Goal: Transaction & Acquisition: Obtain resource

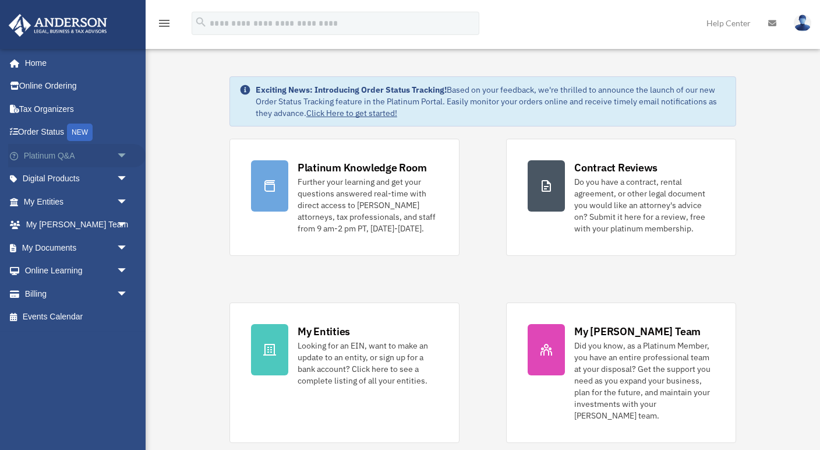
click at [77, 152] on link "Platinum Q&A arrow_drop_down" at bounding box center [76, 155] width 137 height 23
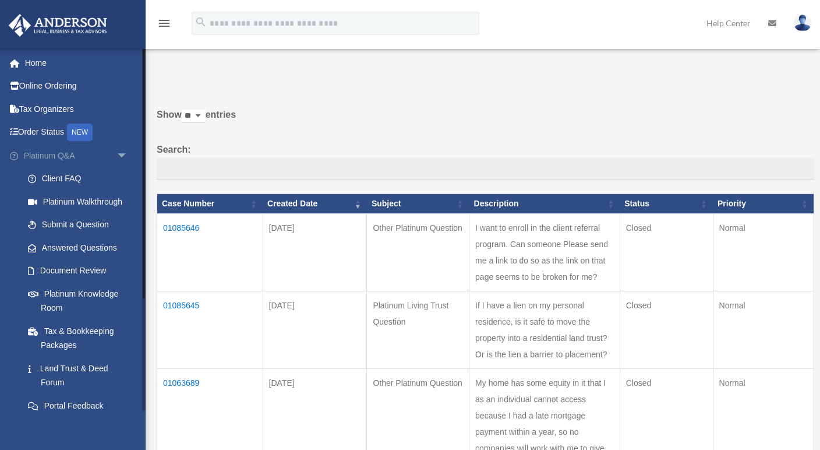
click at [69, 153] on link "Platinum Q&A arrow_drop_down" at bounding box center [76, 155] width 137 height 23
click at [125, 151] on span "arrow_drop_down" at bounding box center [128, 156] width 23 height 24
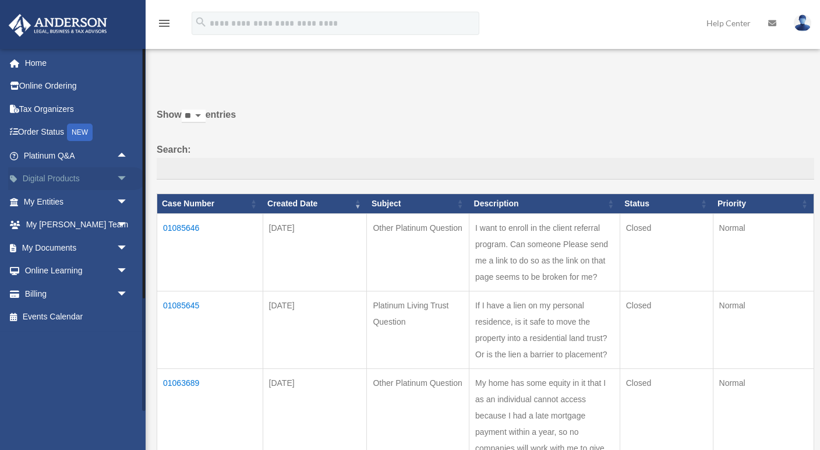
click at [125, 175] on span "arrow_drop_down" at bounding box center [128, 179] width 23 height 24
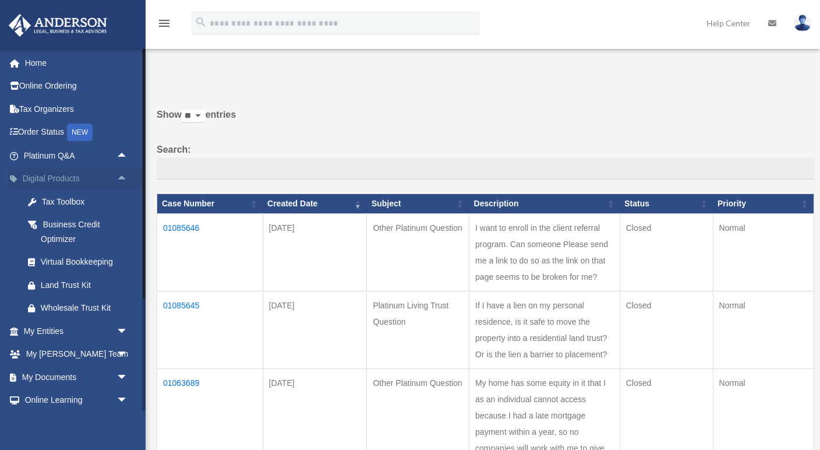
click at [125, 175] on span "arrow_drop_up" at bounding box center [128, 179] width 23 height 24
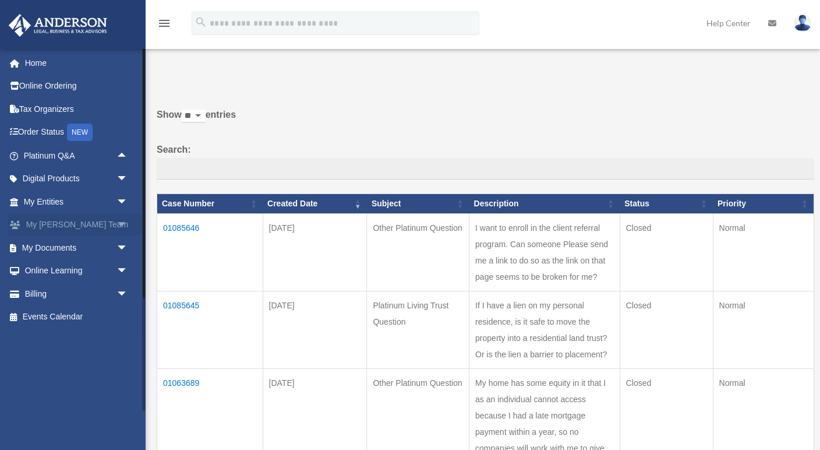
click at [121, 218] on span "arrow_drop_down" at bounding box center [128, 225] width 23 height 24
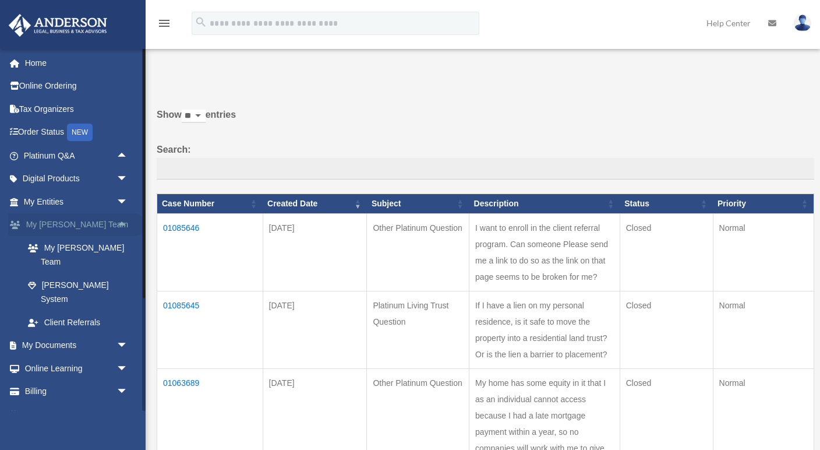
click at [121, 218] on span "arrow_drop_up" at bounding box center [128, 225] width 23 height 24
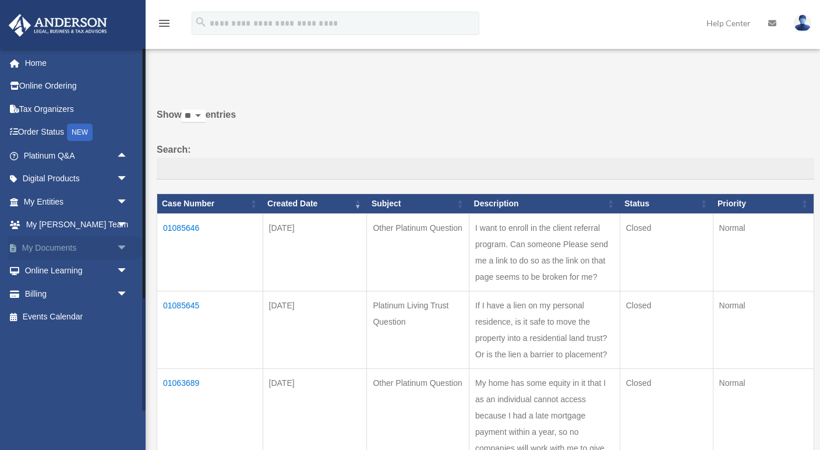
click at [123, 244] on span "arrow_drop_down" at bounding box center [128, 248] width 23 height 24
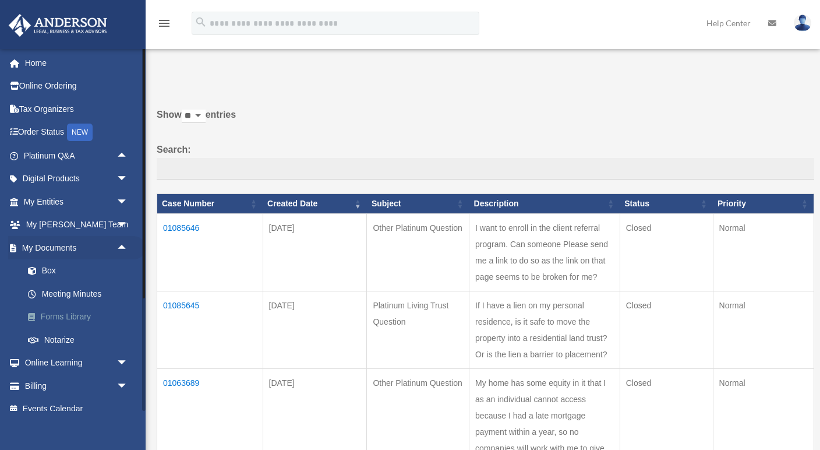
click at [82, 311] on link "Forms Library" at bounding box center [80, 316] width 129 height 23
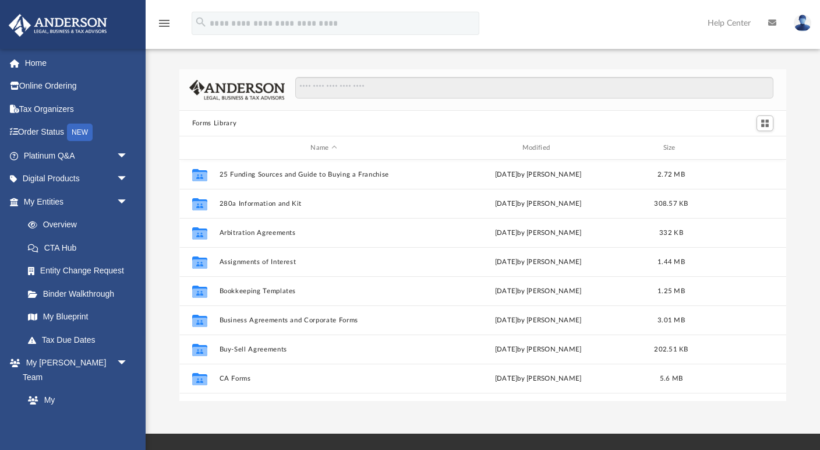
scroll to position [1, 1]
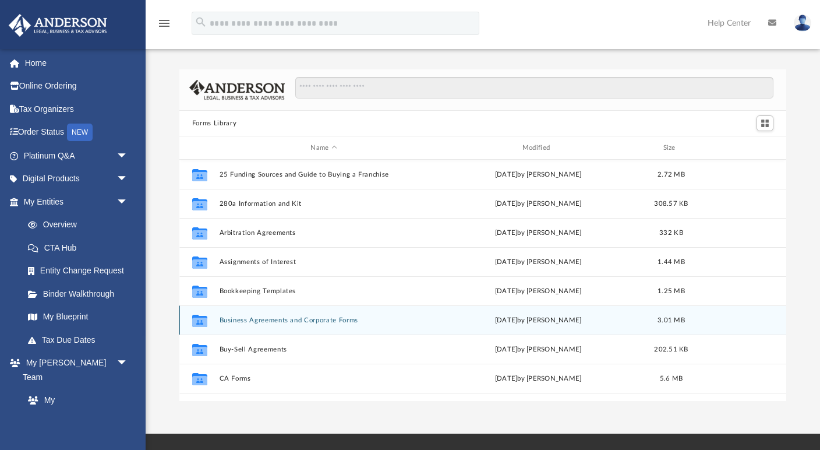
click at [235, 319] on button "Business Agreements and Corporate Forms" at bounding box center [323, 320] width 209 height 8
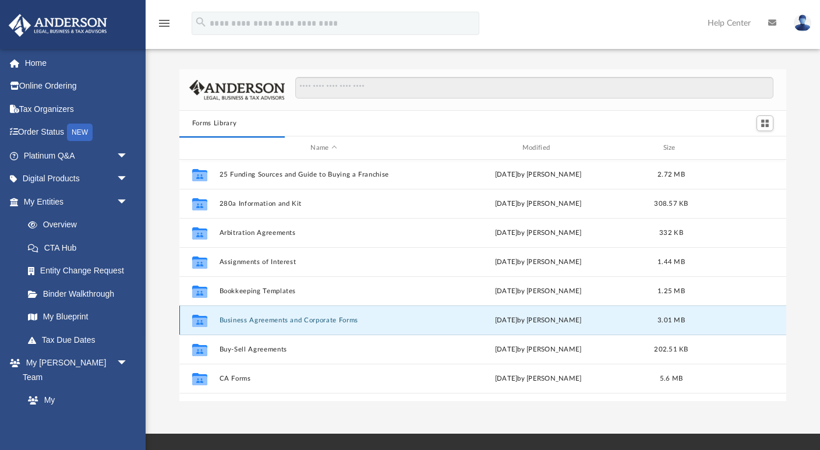
click at [206, 326] on icon "grid" at bounding box center [199, 321] width 15 height 9
click at [249, 320] on button "Business Agreements and Corporate Forms" at bounding box center [323, 320] width 209 height 8
click at [248, 319] on button "Business Agreements and Corporate Forms" at bounding box center [323, 320] width 209 height 8
click at [225, 320] on button "Business Agreements and Corporate Forms" at bounding box center [323, 320] width 209 height 8
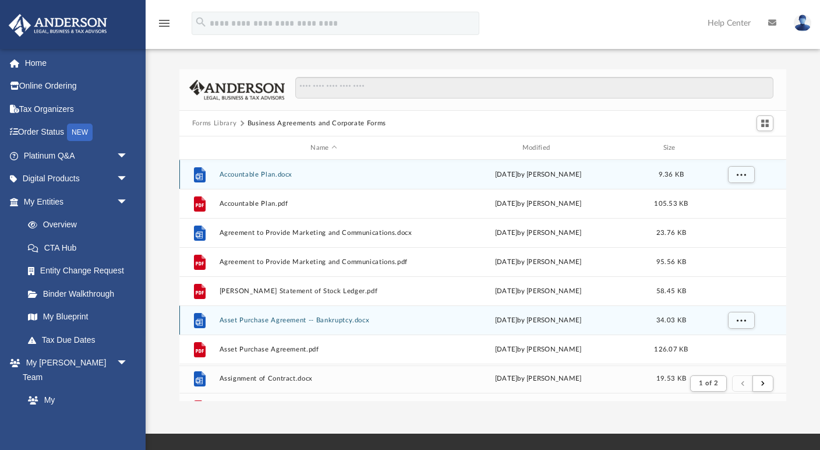
scroll to position [229, 607]
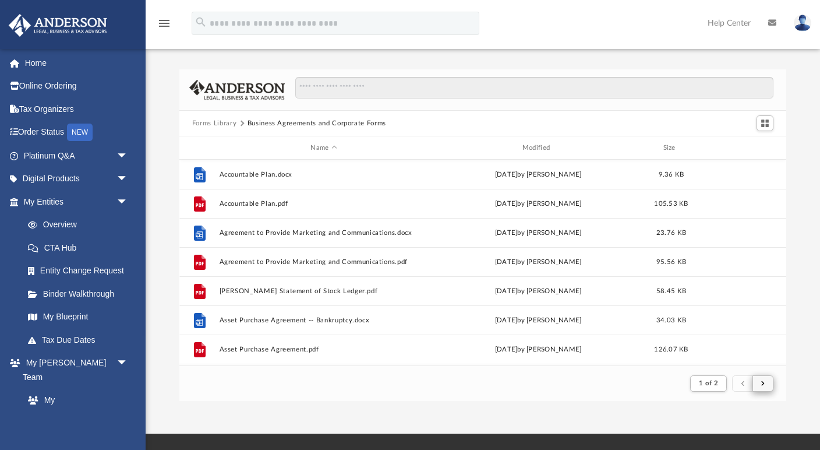
click at [766, 380] on button "submit" at bounding box center [763, 383] width 21 height 17
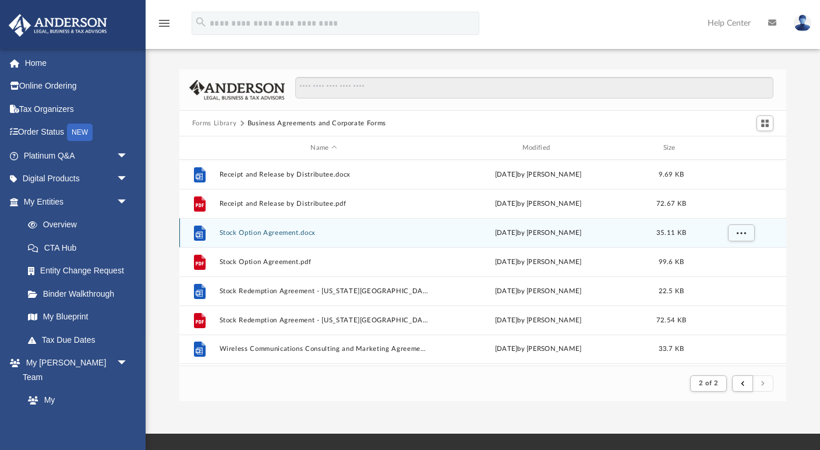
click at [300, 233] on button "Stock Option Agreement.docx" at bounding box center [323, 233] width 209 height 8
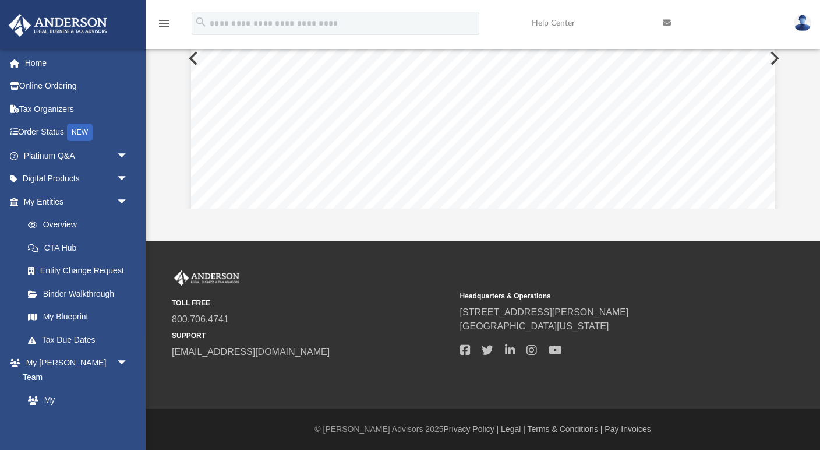
scroll to position [192, 0]
